Goal: Task Accomplishment & Management: Use online tool/utility

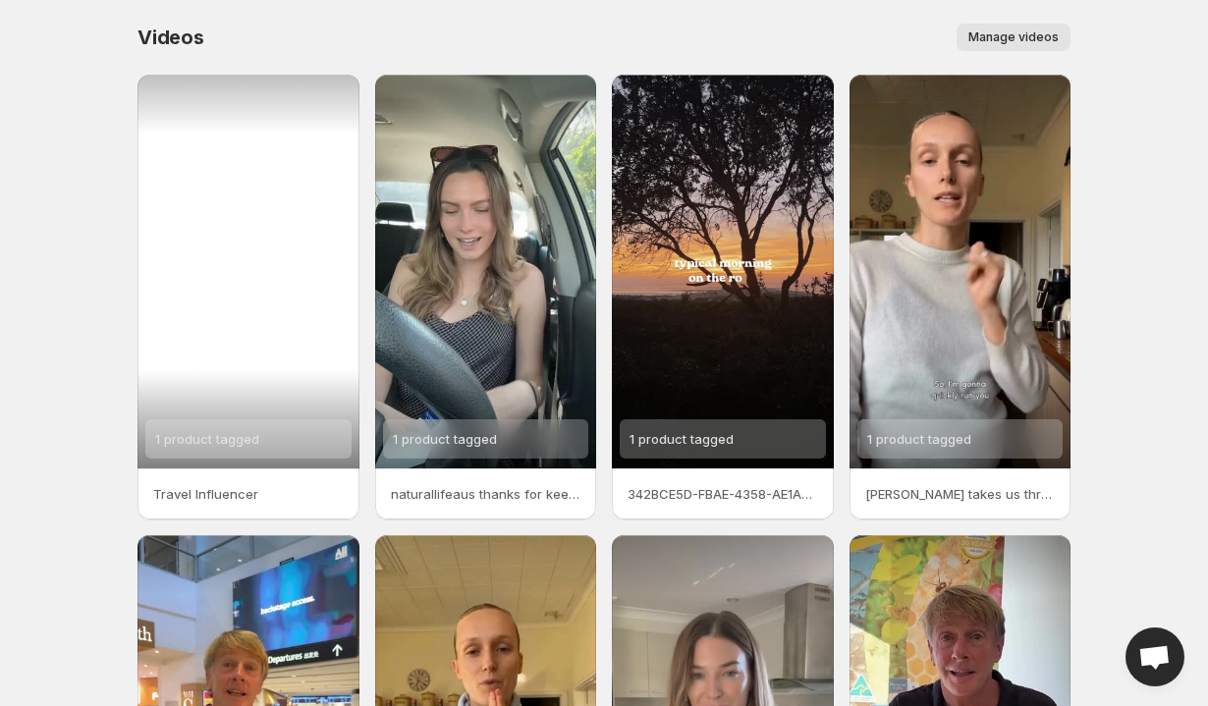
click at [270, 351] on div "1 product tagged" at bounding box center [249, 272] width 222 height 394
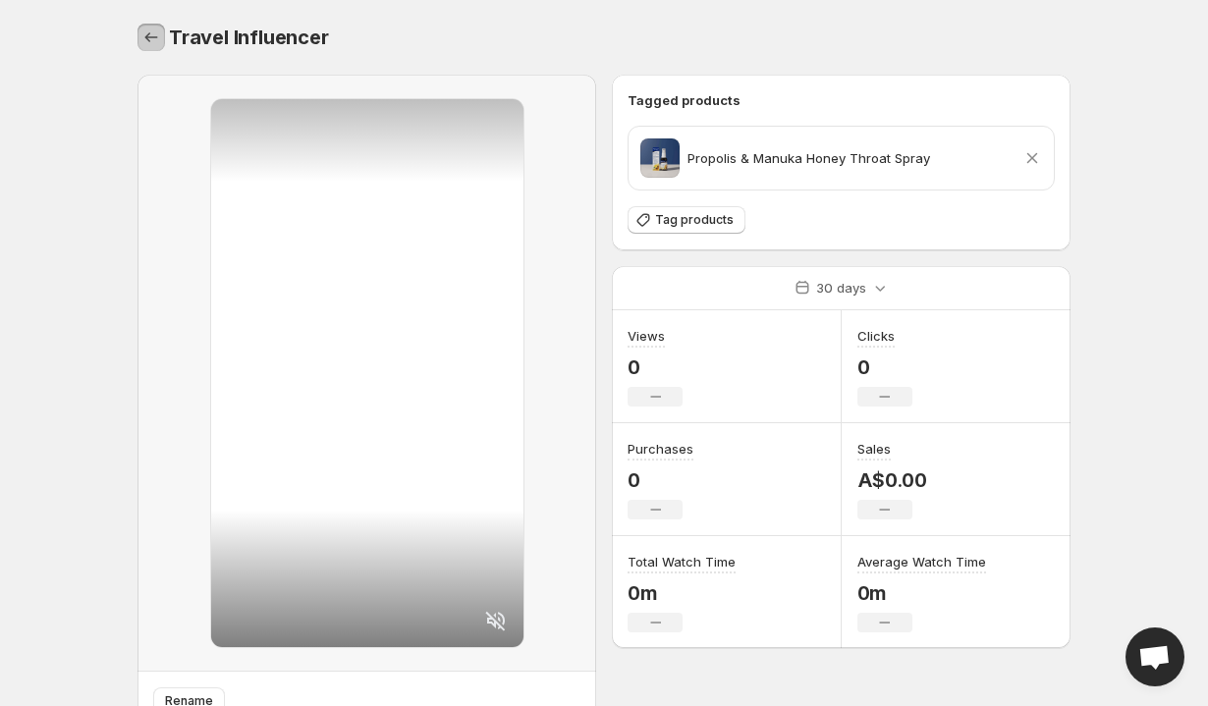
click at [156, 28] on icon "Settings" at bounding box center [151, 38] width 20 height 20
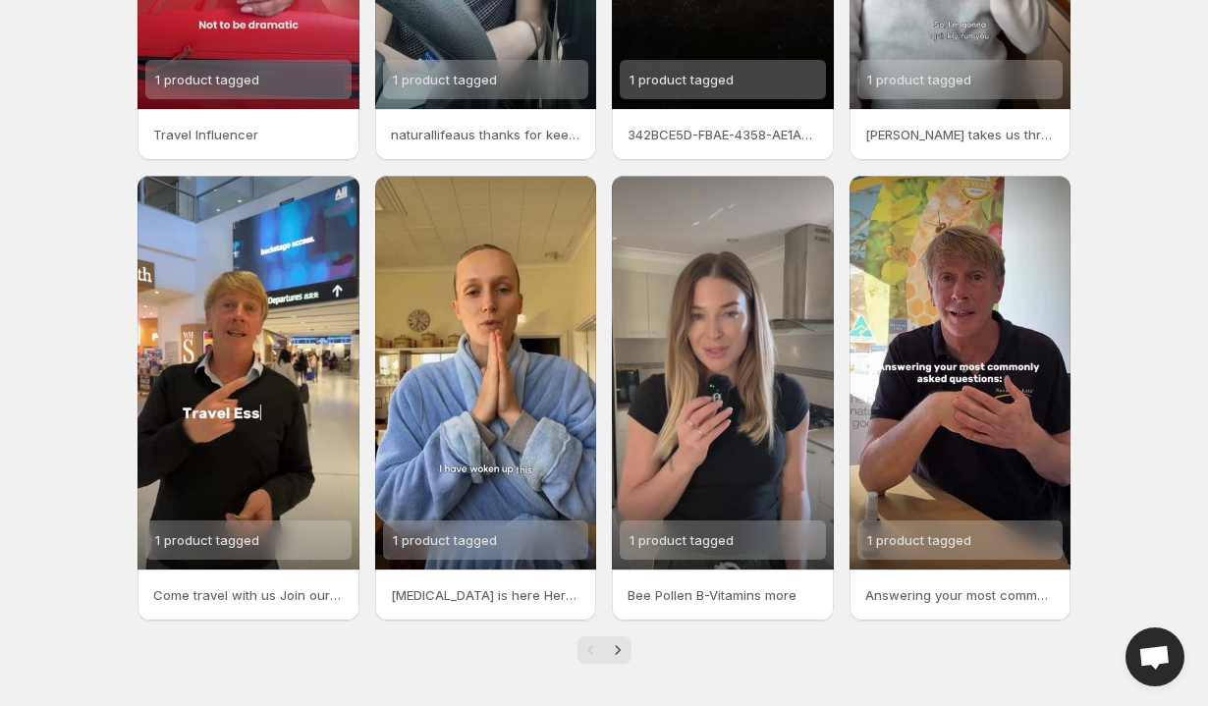
scroll to position [364, 0]
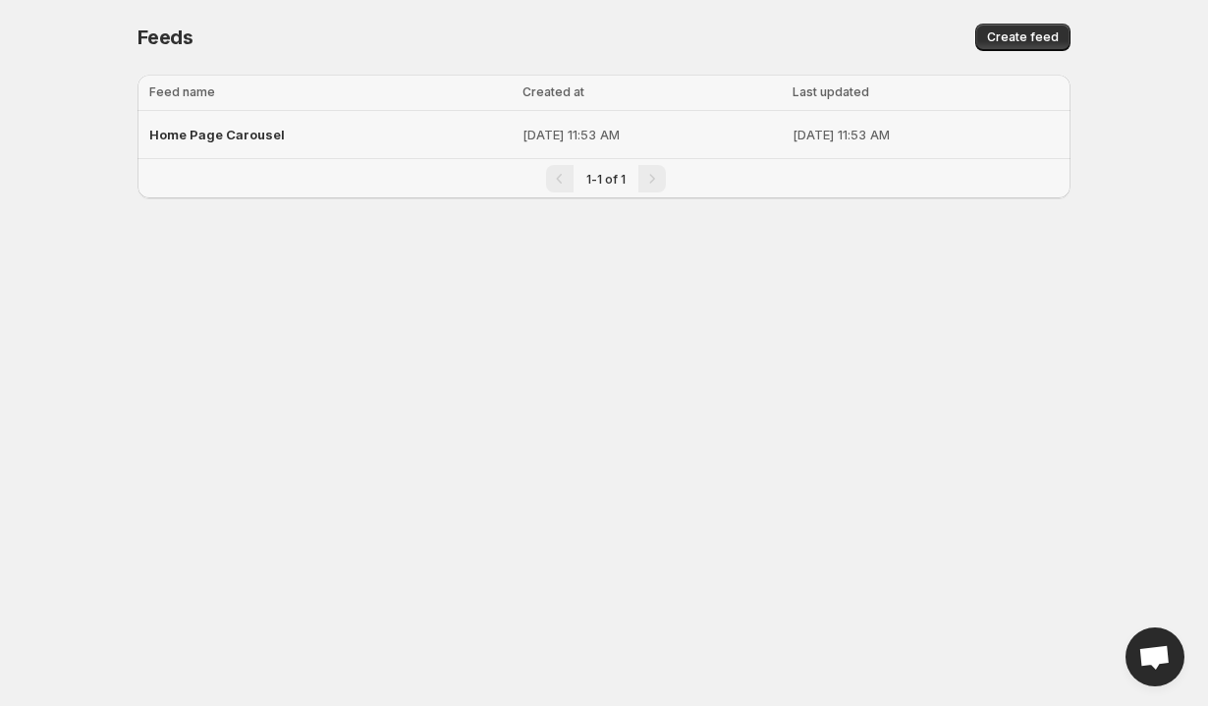
click at [451, 156] on td "Home Page Carousel" at bounding box center [327, 135] width 379 height 48
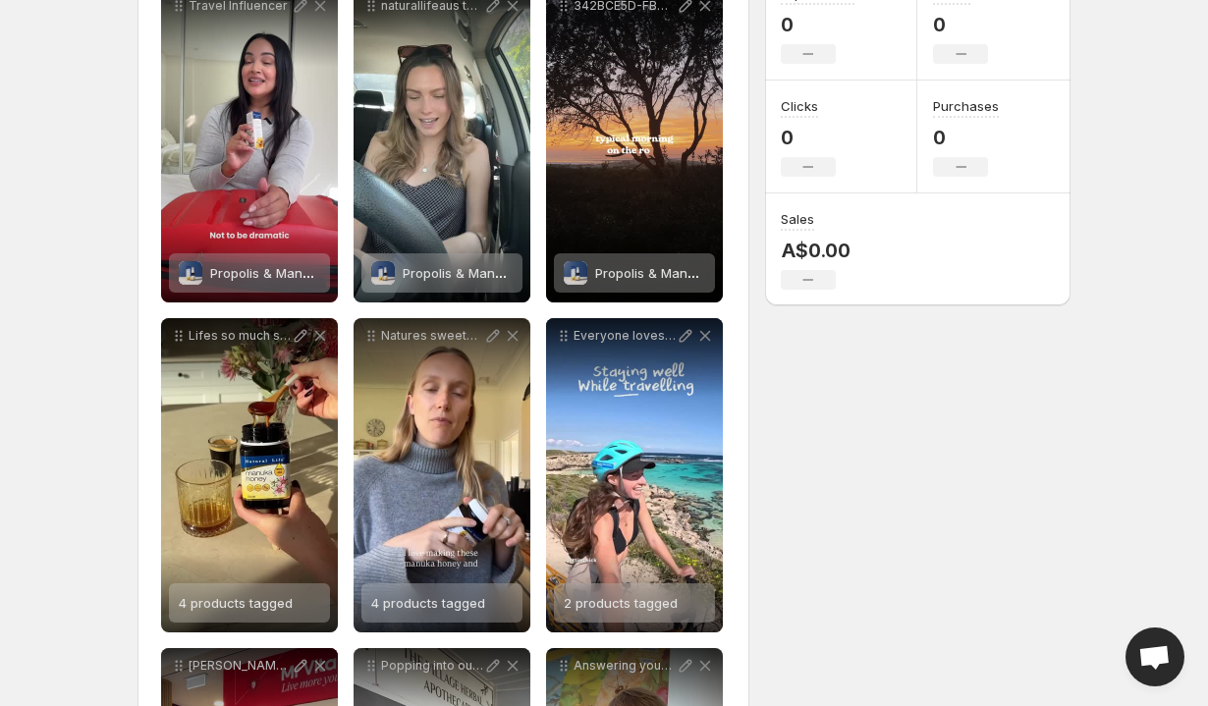
scroll to position [304, 0]
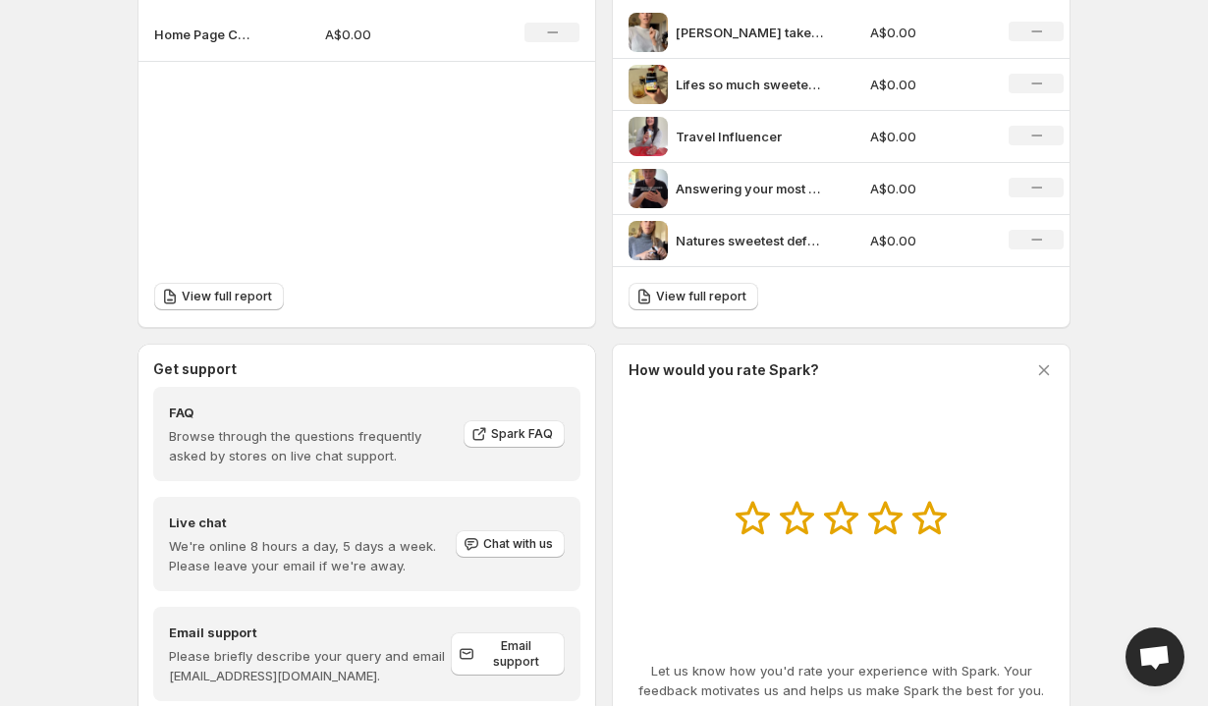
scroll to position [800, 0]
